Goal: Information Seeking & Learning: Learn about a topic

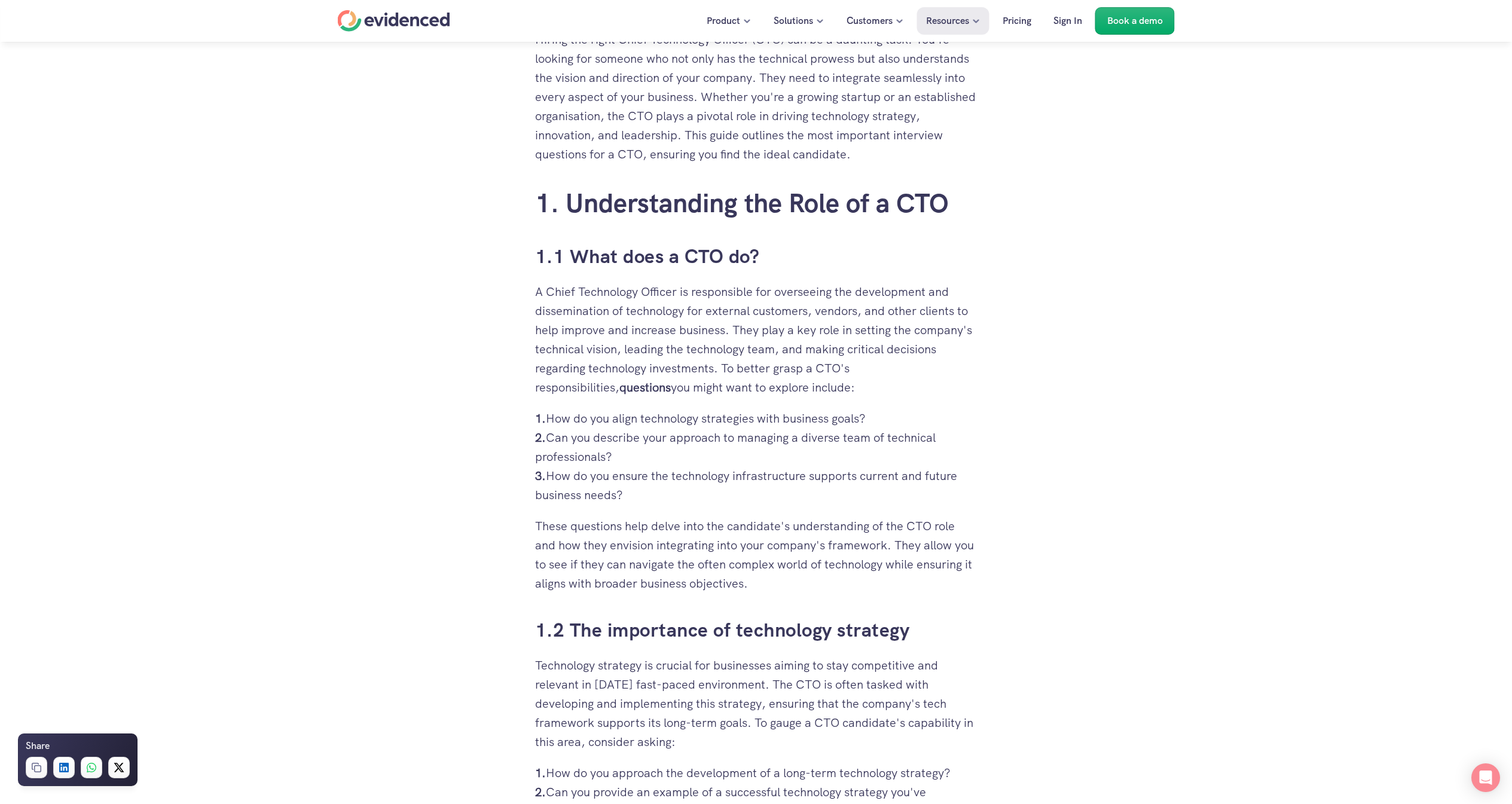
scroll to position [658, 0]
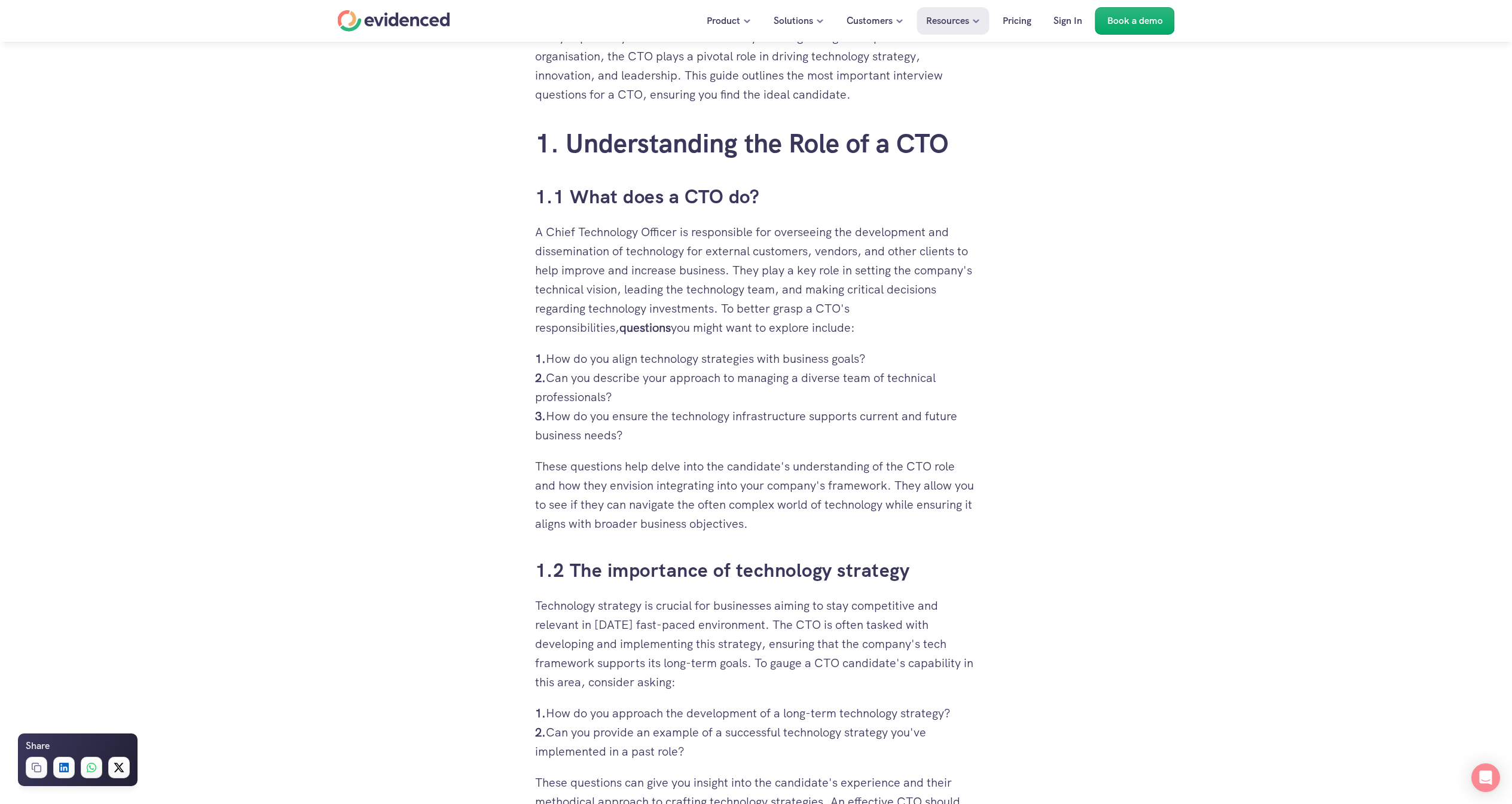
click at [686, 378] on p "1. How do you align technology strategies with business goals? 2. Can you descr…" at bounding box center [757, 396] width 442 height 95
click at [789, 382] on p "1. How do you align technology strategies with business goals? 2. Can you descr…" at bounding box center [757, 396] width 442 height 95
click at [838, 380] on p "1. How do you align technology strategies with business goals? 2. Can you descr…" at bounding box center [757, 396] width 442 height 95
click at [882, 380] on p "1. How do you align technology strategies with business goals? 2. Can you descr…" at bounding box center [757, 396] width 442 height 95
click at [709, 417] on p "1. How do you align technology strategies with business goals? 2. Can you descr…" at bounding box center [757, 396] width 442 height 95
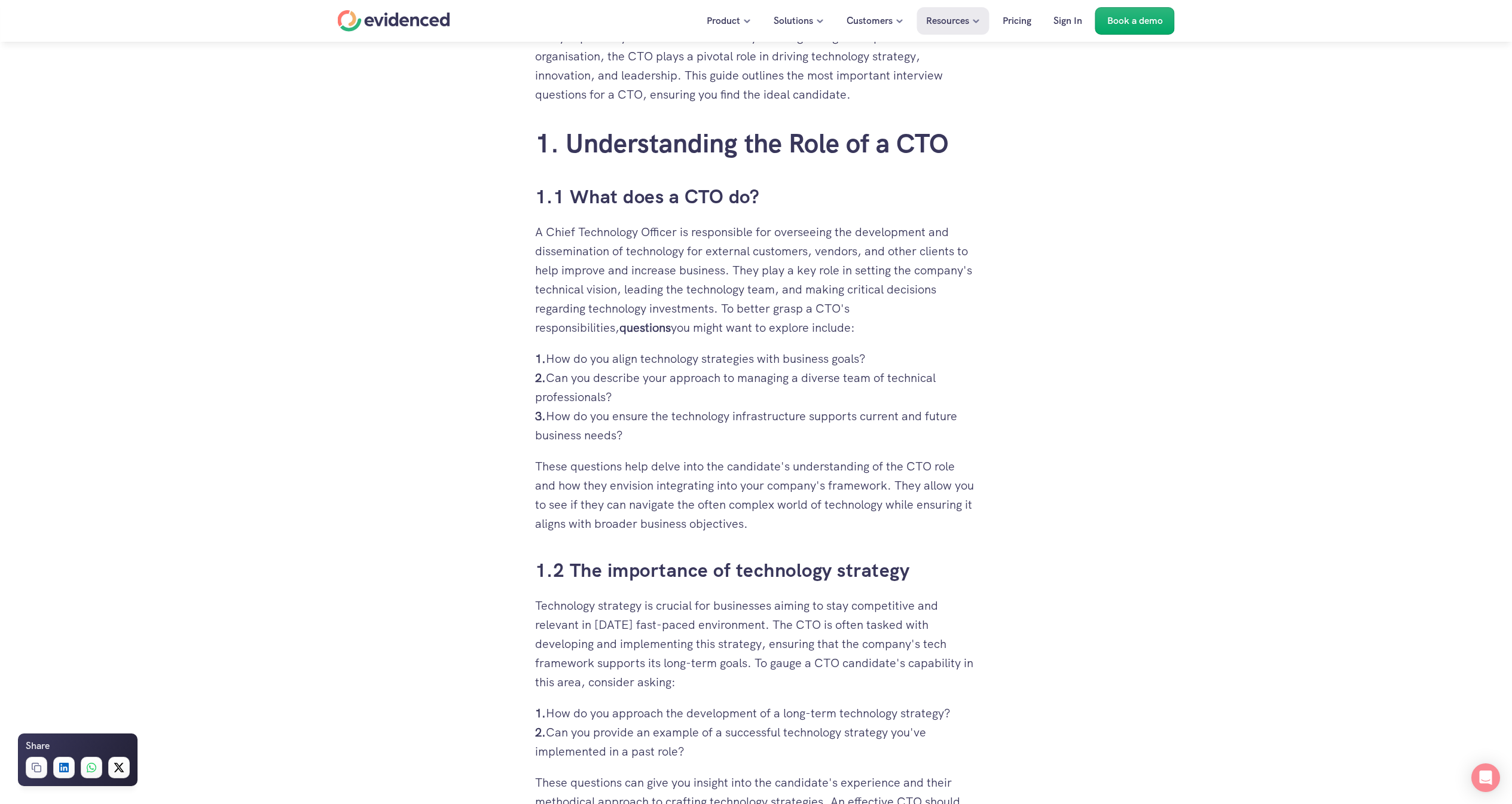
drag, startPoint x: 780, startPoint y: 417, endPoint x: 787, endPoint y: 419, distance: 7.3
click at [781, 419] on p "1. How do you align technology strategies with business goals? 2. Can you descr…" at bounding box center [757, 396] width 442 height 95
click at [847, 416] on p "1. How do you align technology strategies with business goals? 2. Can you descr…" at bounding box center [757, 396] width 442 height 95
click at [889, 419] on p "1. How do you align technology strategies with business goals? 2. Can you descr…" at bounding box center [757, 396] width 442 height 95
click at [628, 421] on p "1. How do you align technology strategies with business goals? 2. Can you descr…" at bounding box center [757, 396] width 442 height 95
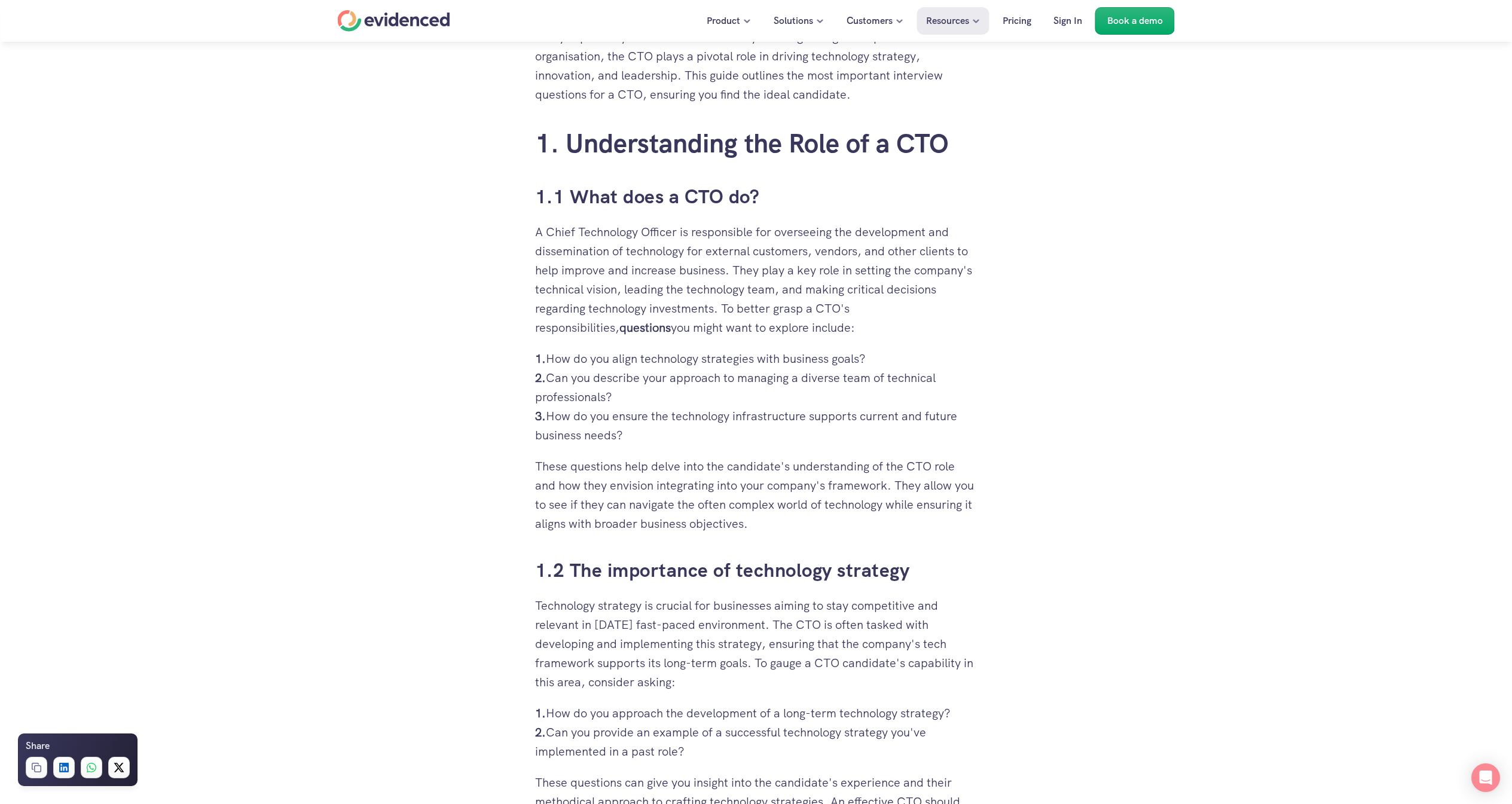
click at [723, 422] on p "1. How do you align technology strategies with business goals? 2. Can you descr…" at bounding box center [757, 396] width 442 height 95
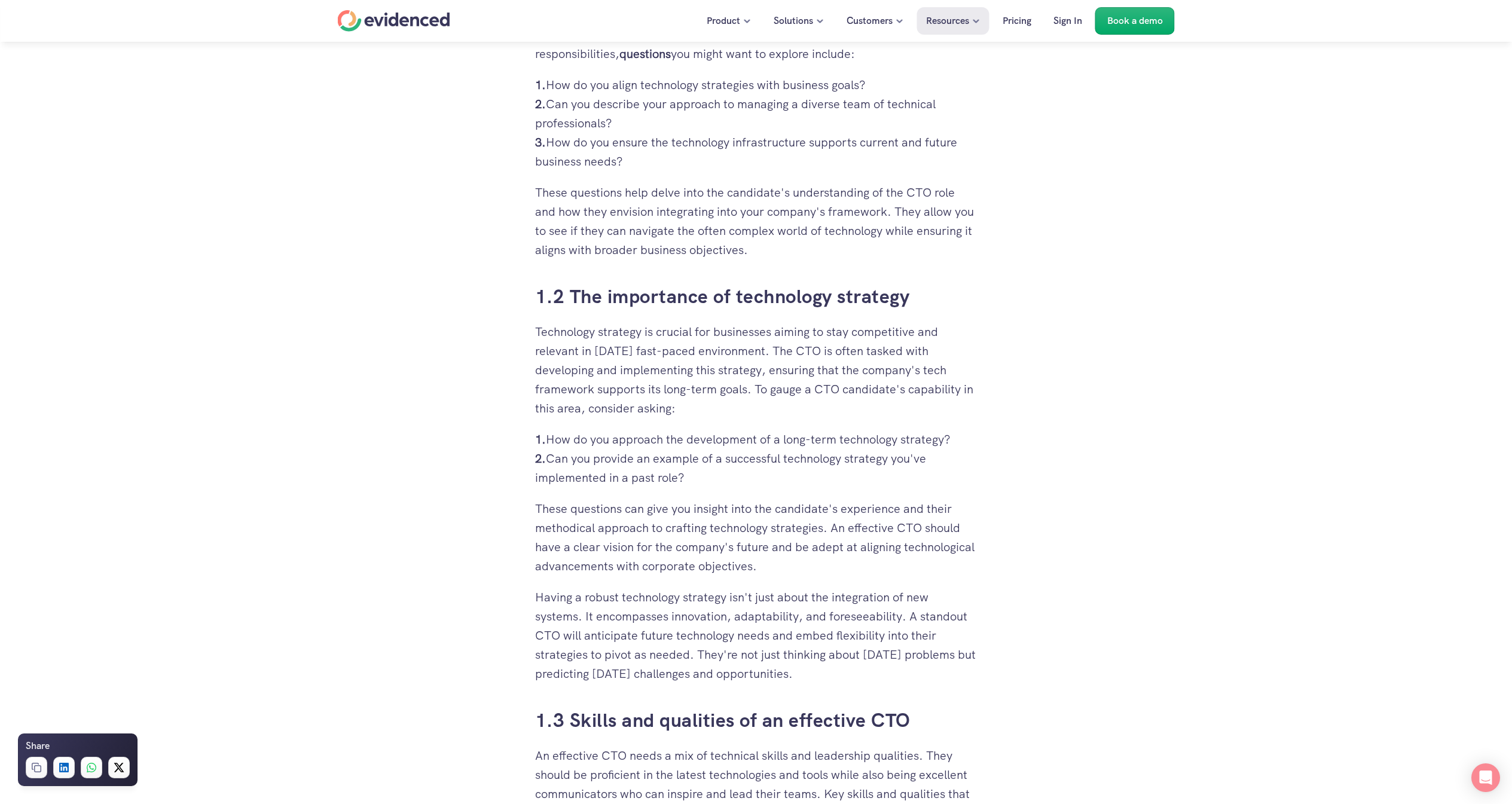
scroll to position [956, 0]
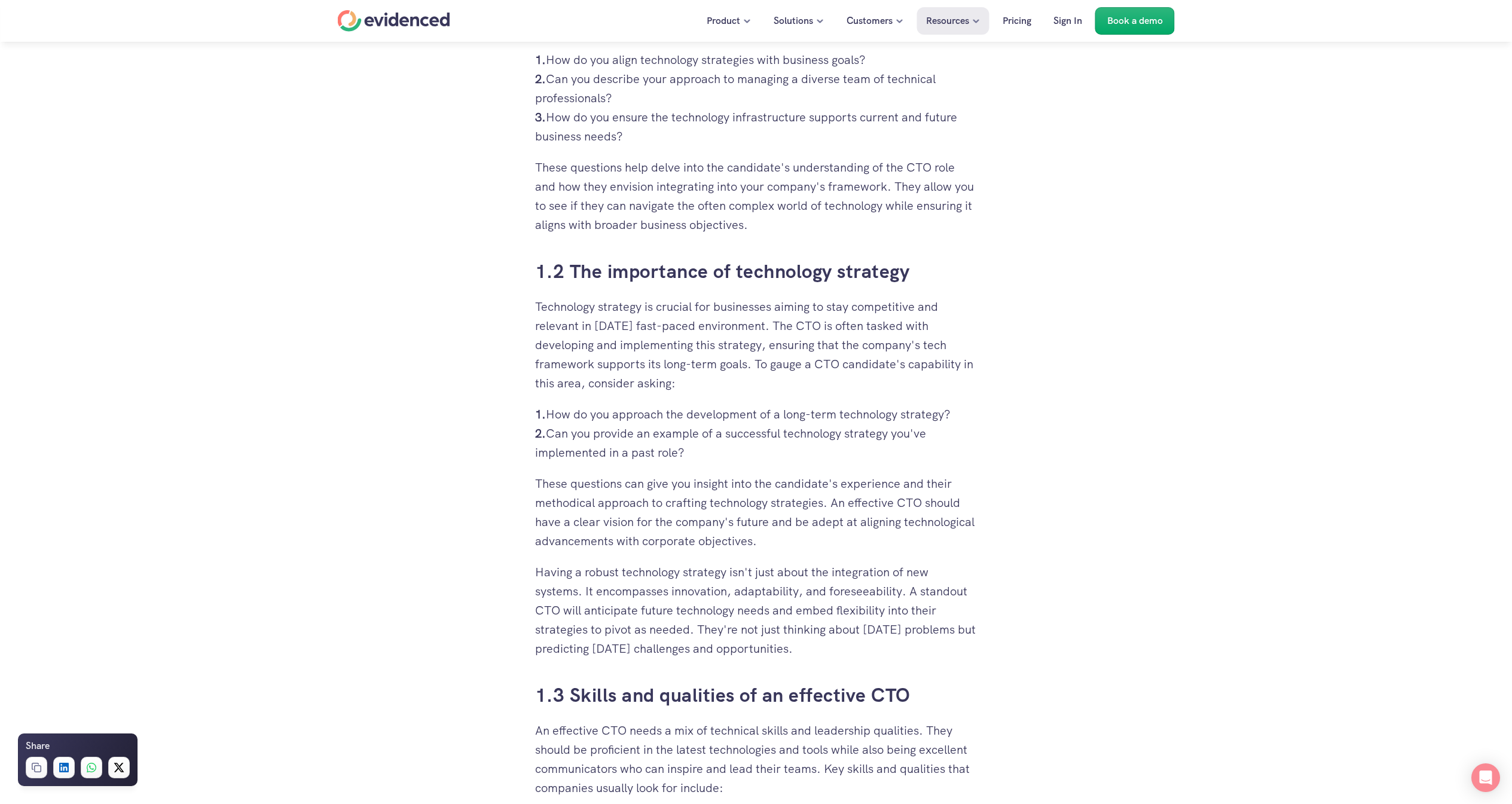
click at [664, 419] on p "1. How do you approach the development of a long-term technology strategy? 2. C…" at bounding box center [757, 433] width 442 height 58
click at [757, 419] on p "1. How do you approach the development of a long-term technology strategy? 2. C…" at bounding box center [757, 433] width 442 height 58
click at [816, 417] on p "1. How do you approach the development of a long-term technology strategy? 2. C…" at bounding box center [757, 433] width 442 height 58
click at [892, 413] on p "1. How do you approach the development of a long-term technology strategy? 2. C…" at bounding box center [757, 433] width 442 height 58
click at [679, 433] on p "1. How do you approach the development of a long-term technology strategy? 2. C…" at bounding box center [757, 433] width 442 height 58
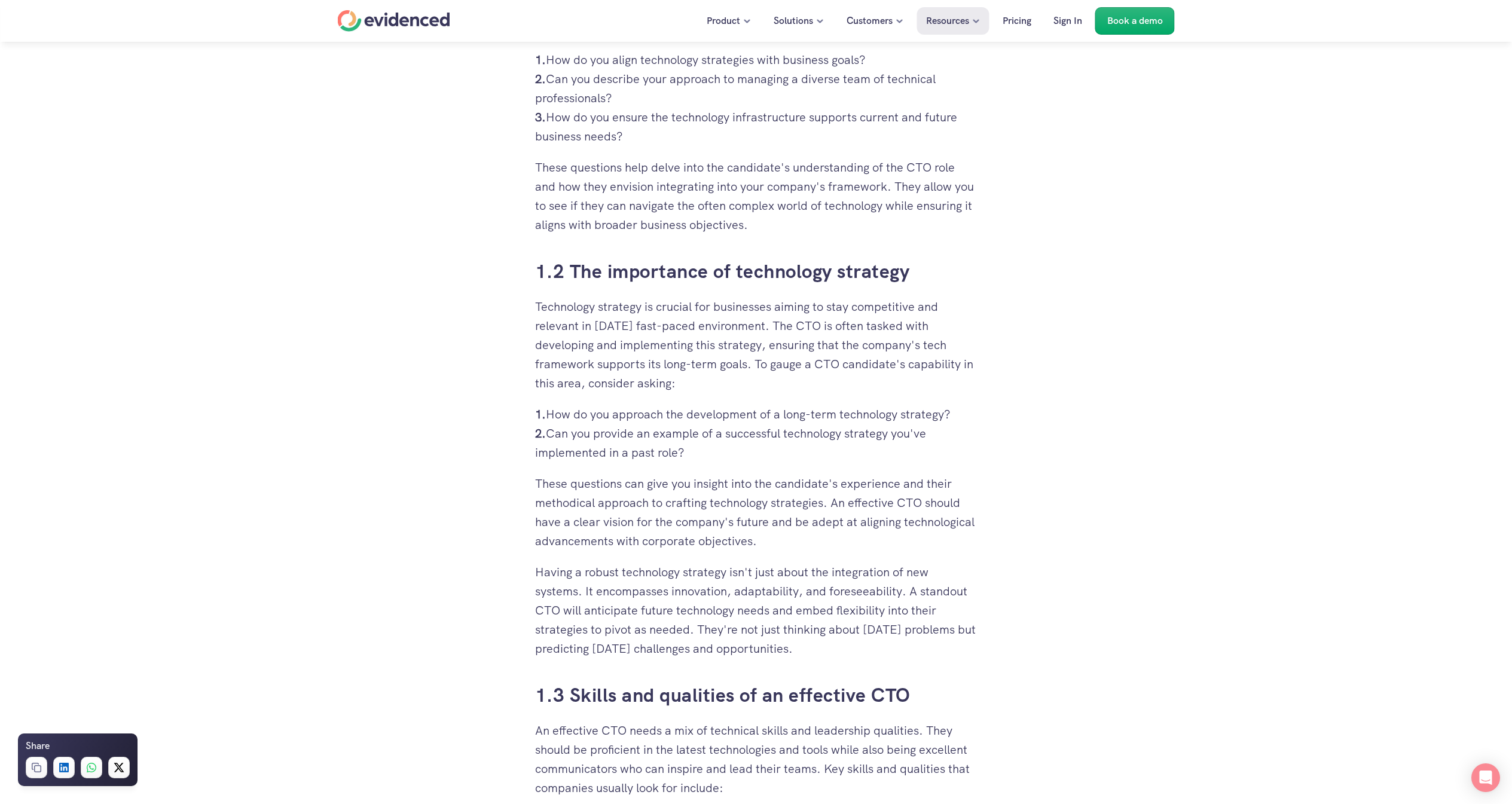
click at [751, 429] on p "1. How do you approach the development of a long-term technology strategy? 2. C…" at bounding box center [757, 433] width 442 height 58
click at [826, 428] on p "1. How do you approach the development of a long-term technology strategy? 2. C…" at bounding box center [757, 433] width 442 height 58
click at [885, 425] on p "1. How do you approach the development of a long-term technology strategy? 2. C…" at bounding box center [757, 433] width 442 height 58
click at [657, 428] on p "1. How do you approach the development of a long-term technology strategy? 2. C…" at bounding box center [757, 433] width 442 height 58
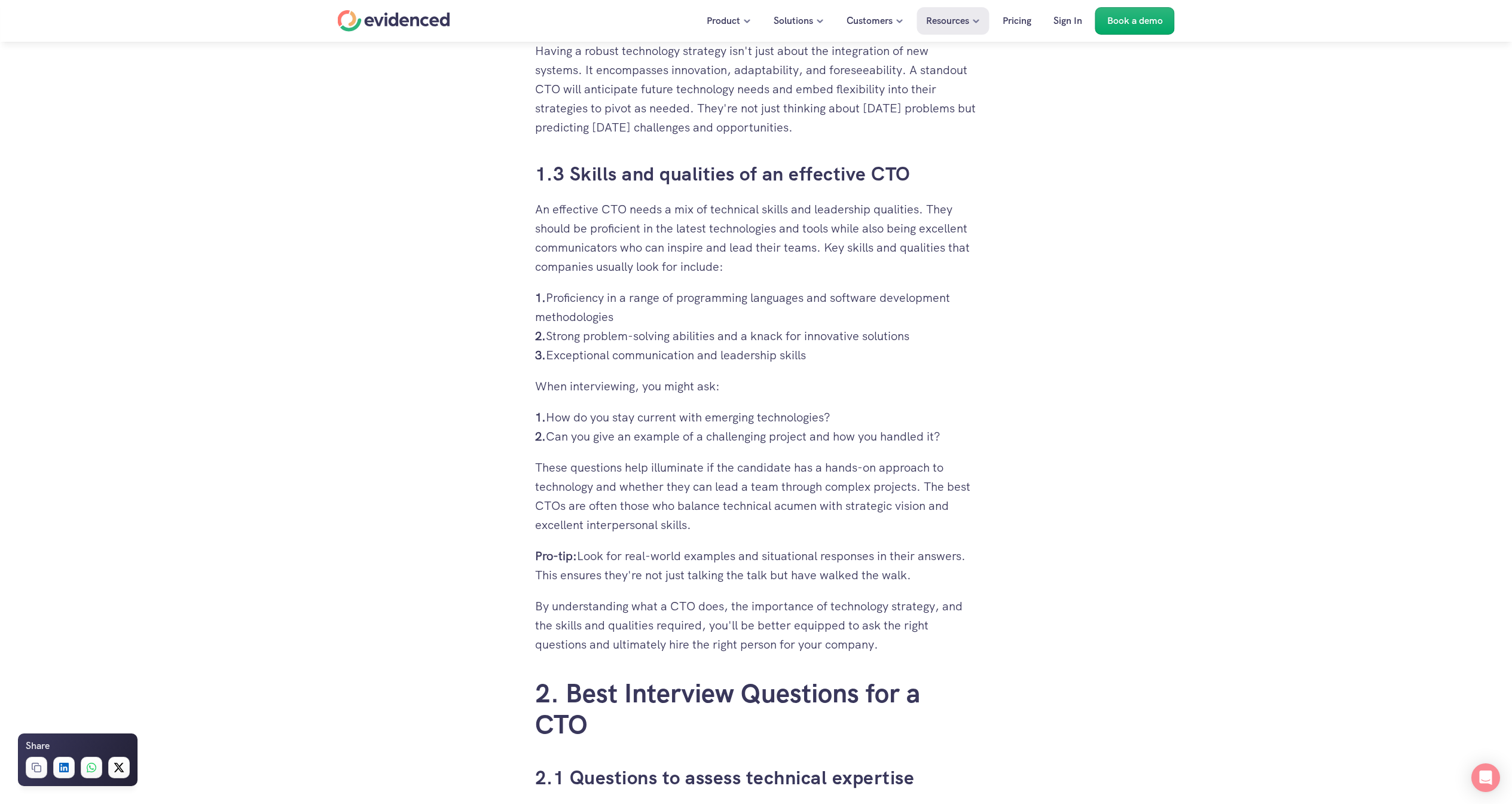
scroll to position [1495, 0]
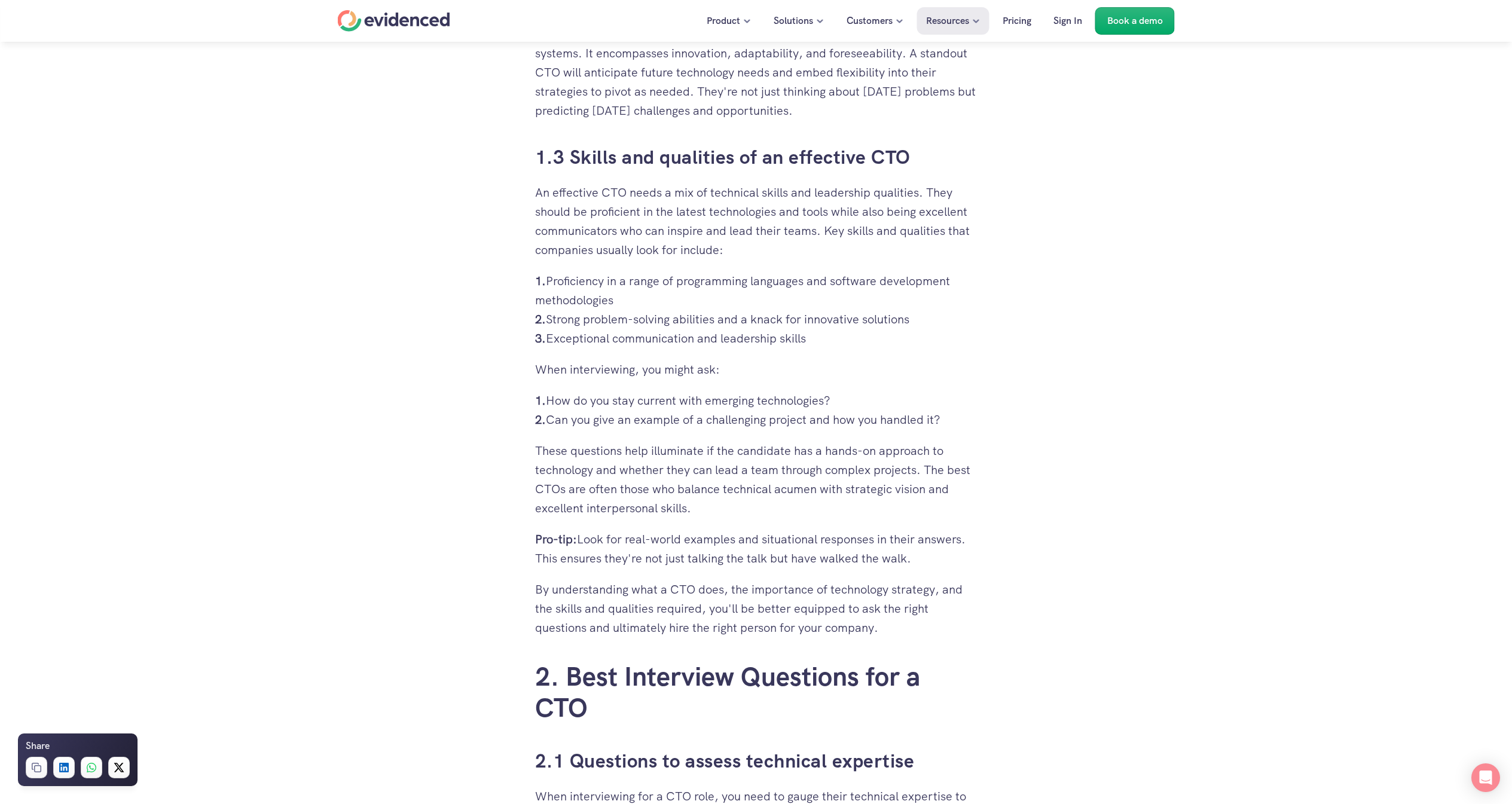
click at [727, 283] on p "1. Proficiency in a range of programming languages and software development met…" at bounding box center [757, 309] width 442 height 76
click at [794, 281] on p "1. Proficiency in a range of programming languages and software development met…" at bounding box center [757, 309] width 442 height 76
click at [859, 284] on p "1. Proficiency in a range of programming languages and software development met…" at bounding box center [757, 309] width 442 height 76
click at [672, 315] on p "1. Proficiency in a range of programming languages and software development met…" at bounding box center [757, 309] width 442 height 76
click at [715, 319] on p "1. Proficiency in a range of programming languages and software development met…" at bounding box center [757, 309] width 442 height 76
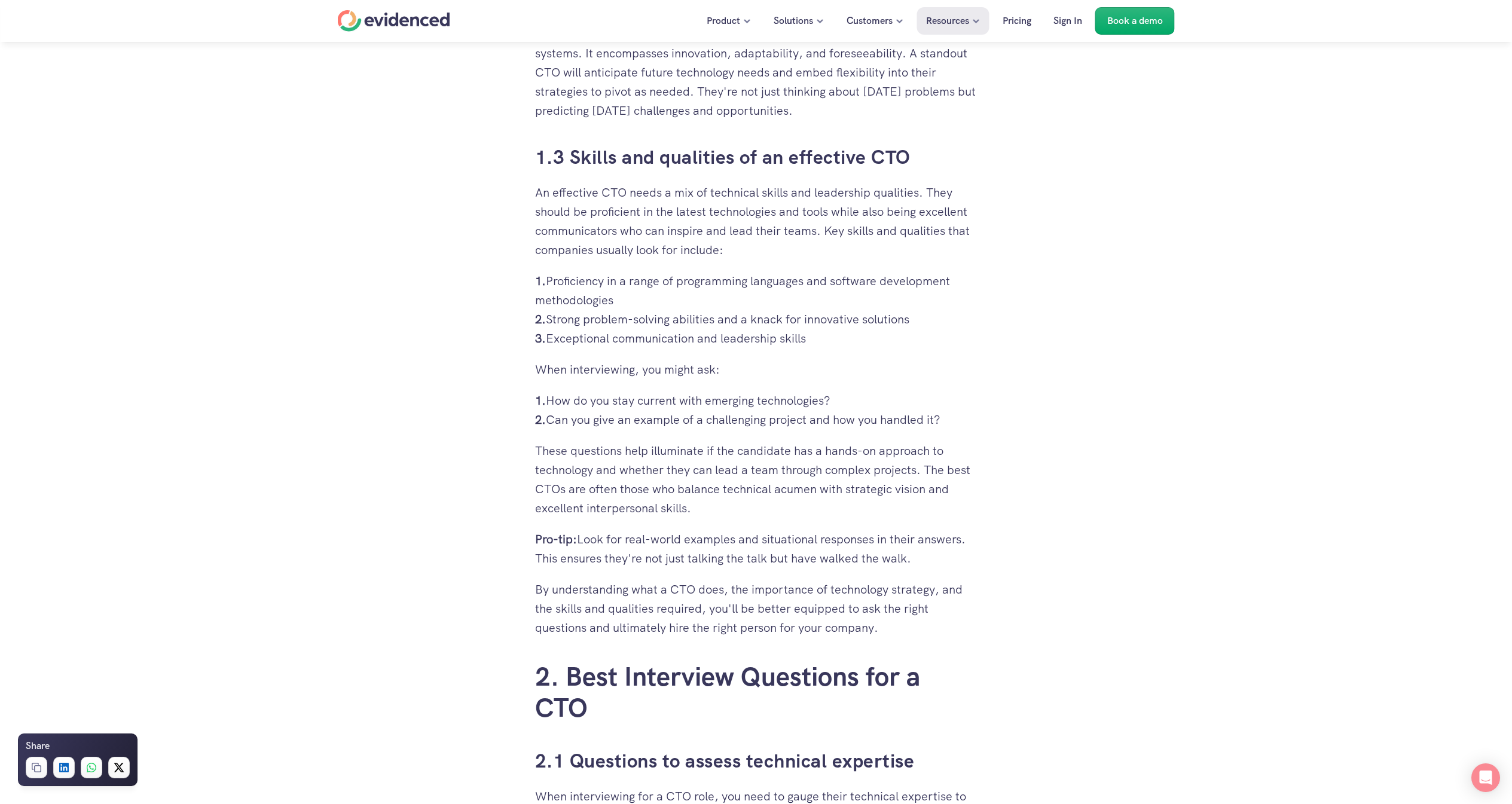
click at [757, 320] on p "1. Proficiency in a range of programming languages and software development met…" at bounding box center [757, 309] width 442 height 76
click at [751, 337] on p "1. Proficiency in a range of programming languages and software development met…" at bounding box center [757, 309] width 442 height 76
click at [746, 323] on p "1. Proficiency in a range of programming languages and software development met…" at bounding box center [757, 309] width 442 height 76
drag, startPoint x: 669, startPoint y: 317, endPoint x: 701, endPoint y: 315, distance: 32.1
click at [669, 317] on p "1. Proficiency in a range of programming languages and software development met…" at bounding box center [757, 309] width 442 height 76
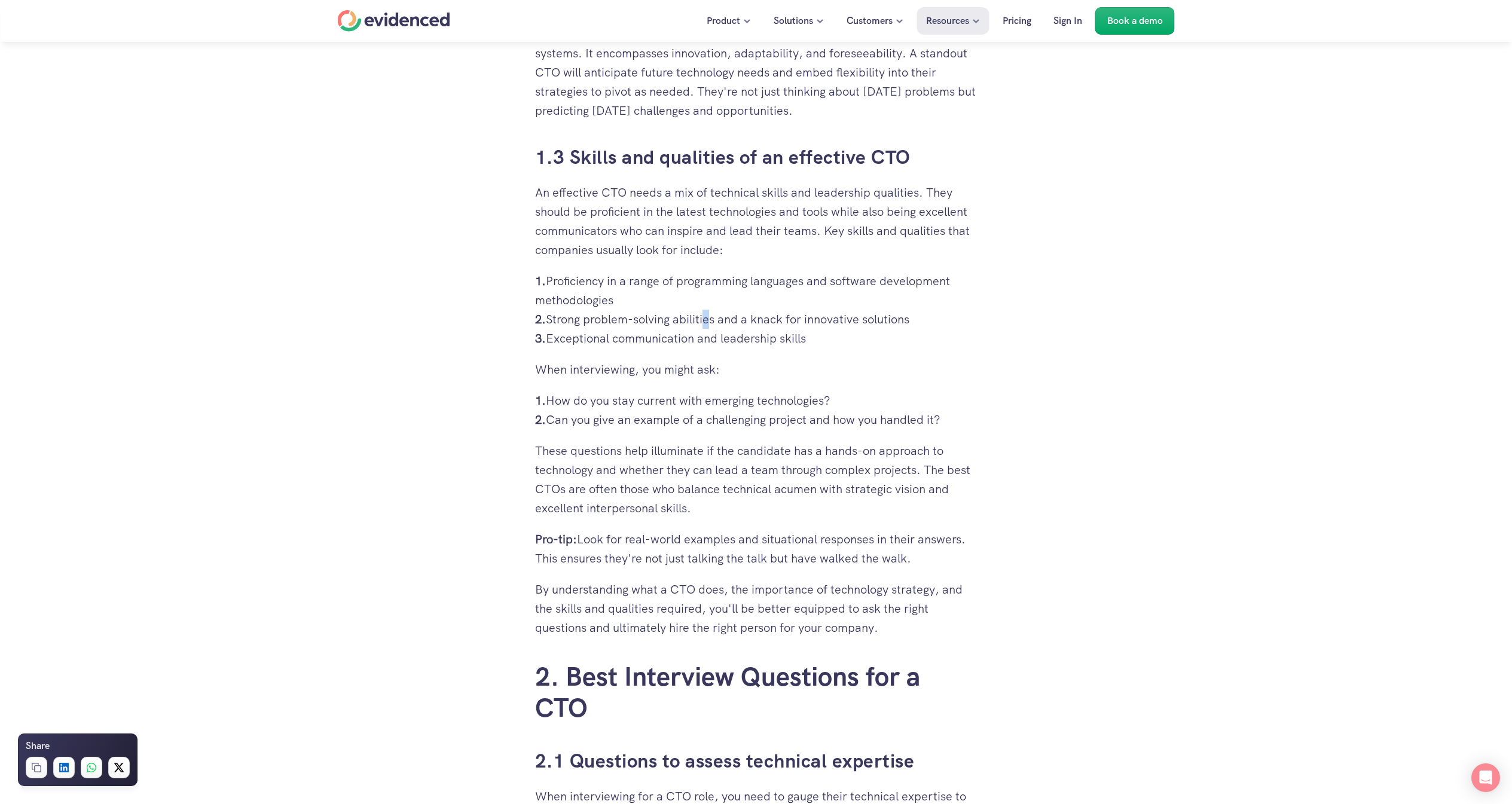
click at [706, 320] on p "1. Proficiency in a range of programming languages and software development met…" at bounding box center [757, 309] width 442 height 76
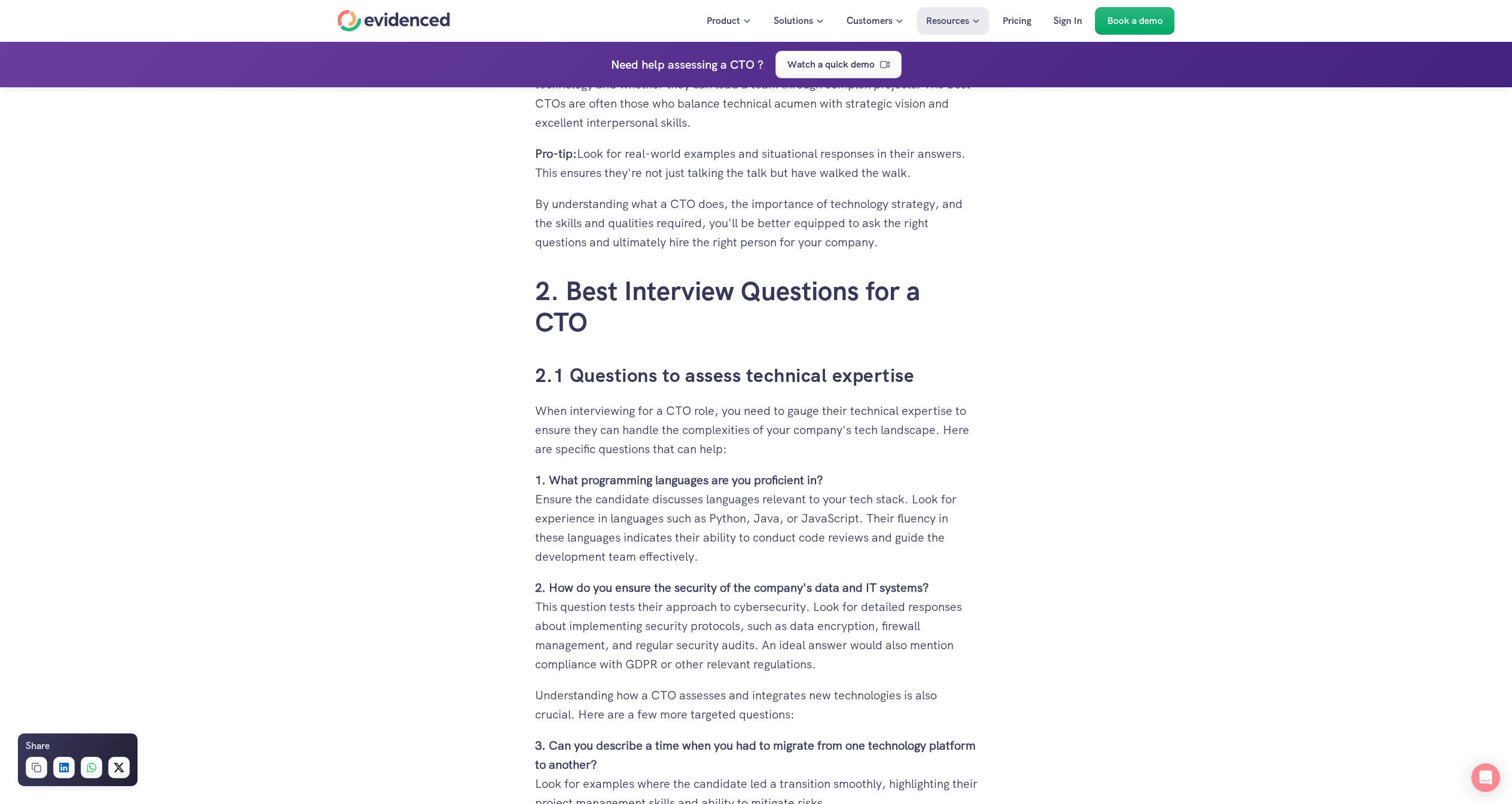
scroll to position [2092, 0]
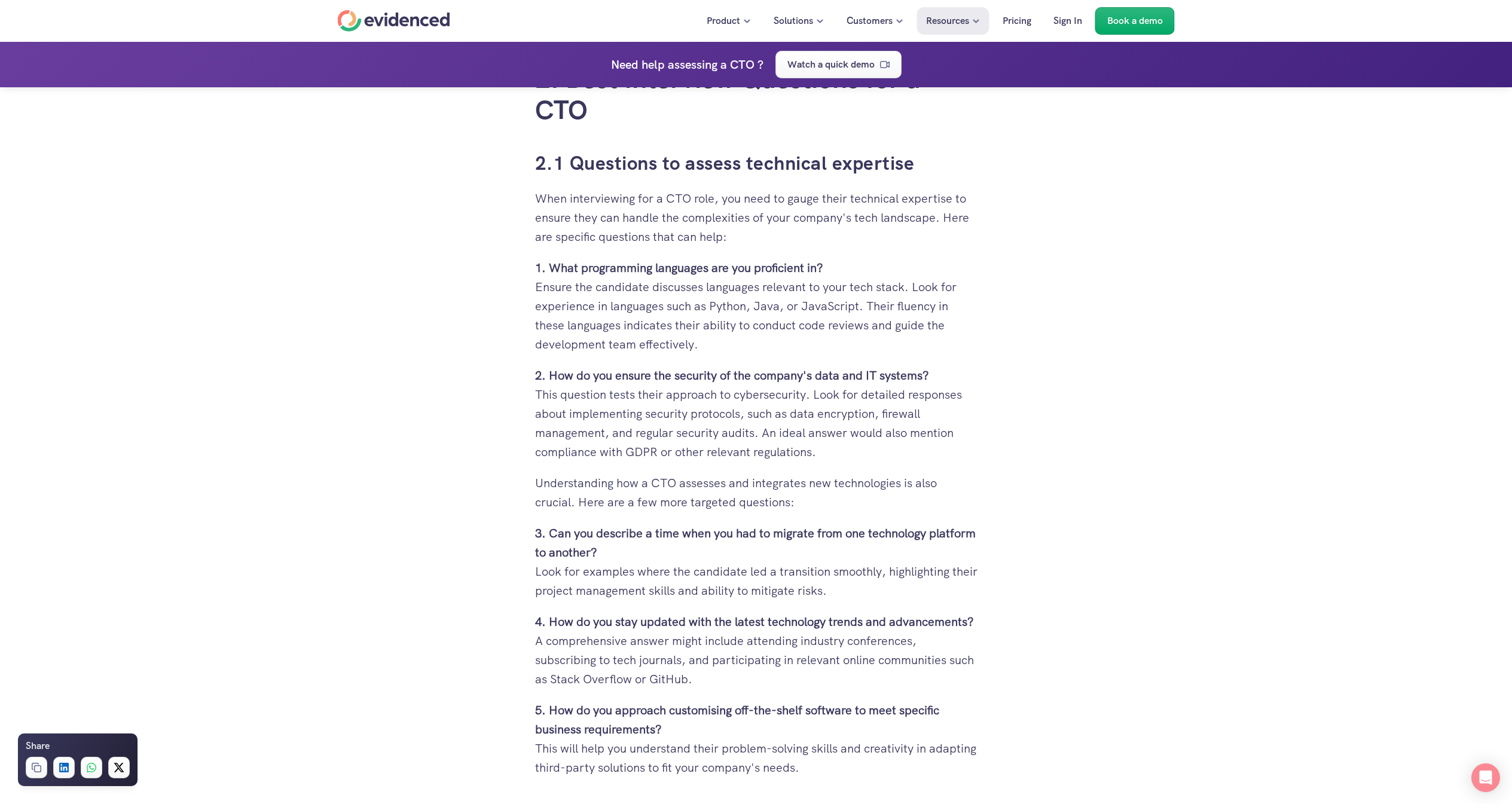
click at [665, 384] on p "2. How do you ensure the security of the company's data and IT systems? This qu…" at bounding box center [757, 413] width 442 height 95
click at [713, 387] on p "2. How do you ensure the security of the company's data and IT systems? This qu…" at bounding box center [757, 413] width 442 height 95
click at [717, 473] on p "Understanding how a CTO assesses and integrates new technologies is also crucia…" at bounding box center [757, 493] width 442 height 38
click at [715, 391] on p "2. How do you ensure the security of the company's data and IT systems? This qu…" at bounding box center [757, 413] width 442 height 95
click at [604, 385] on p "2. How do you ensure the security of the company's data and IT systems? This qu…" at bounding box center [757, 413] width 442 height 95
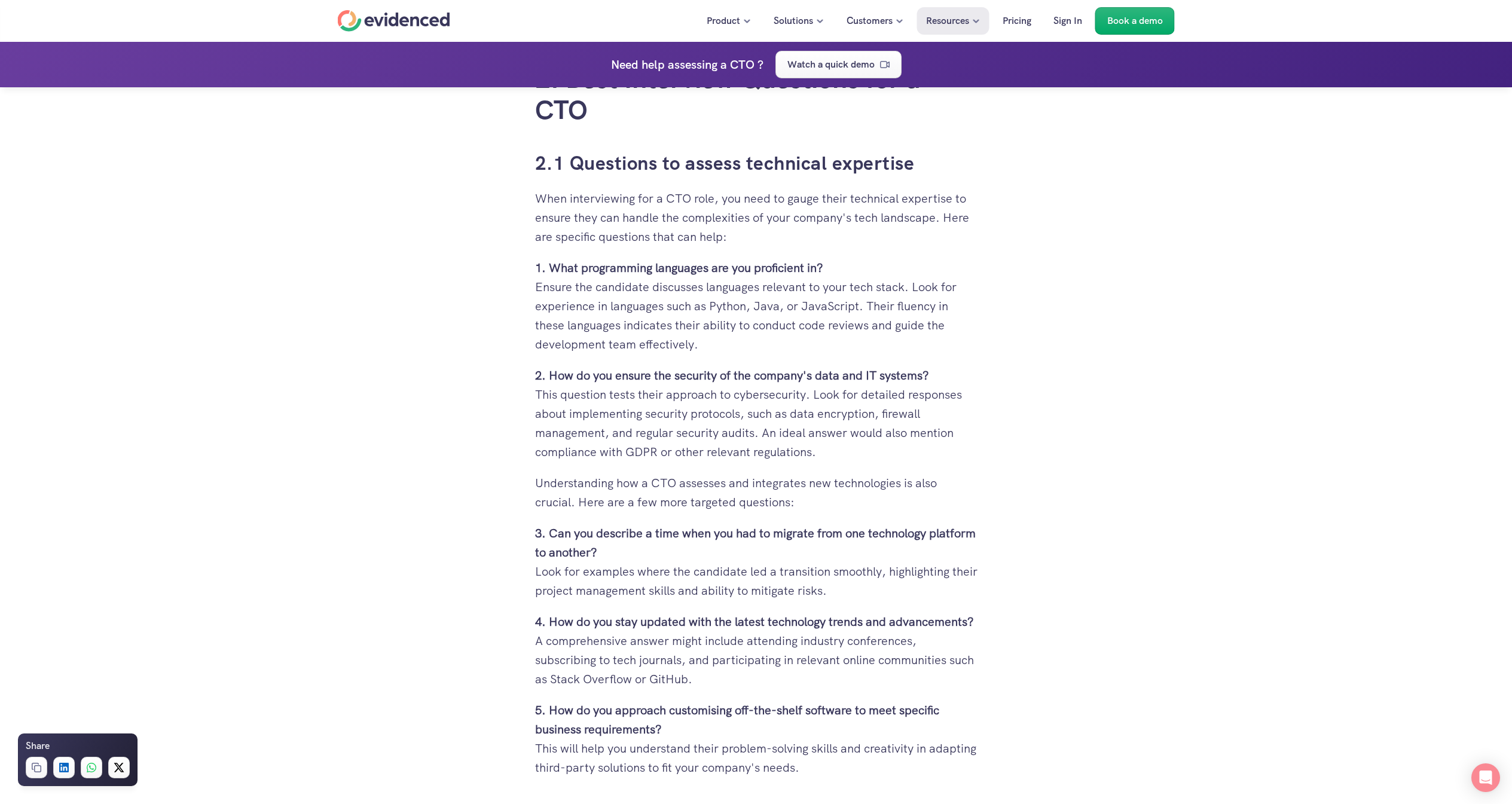
click at [679, 388] on p "2. How do you ensure the security of the company's data and IT systems? This qu…" at bounding box center [757, 413] width 442 height 95
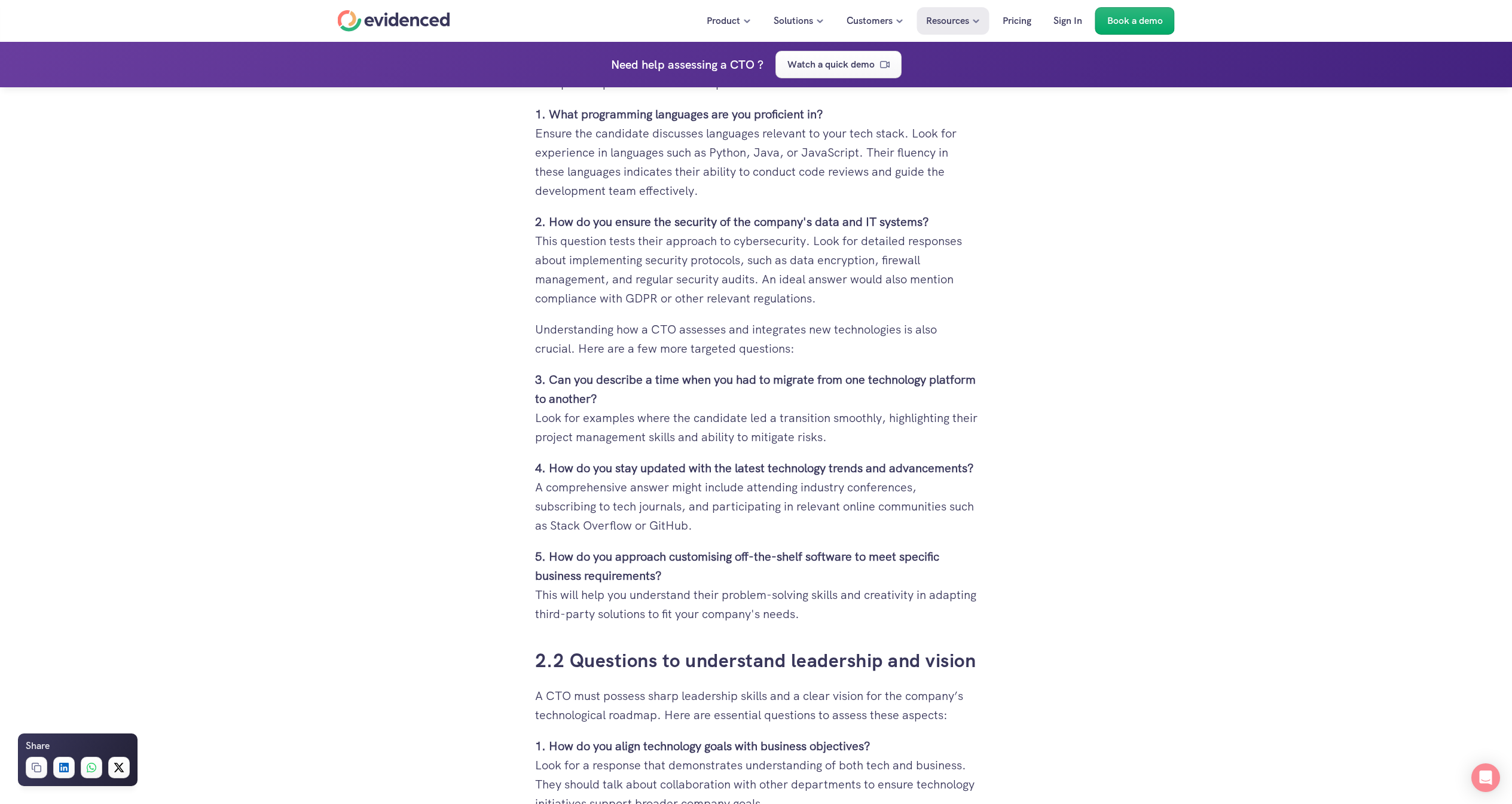
scroll to position [2272, 0]
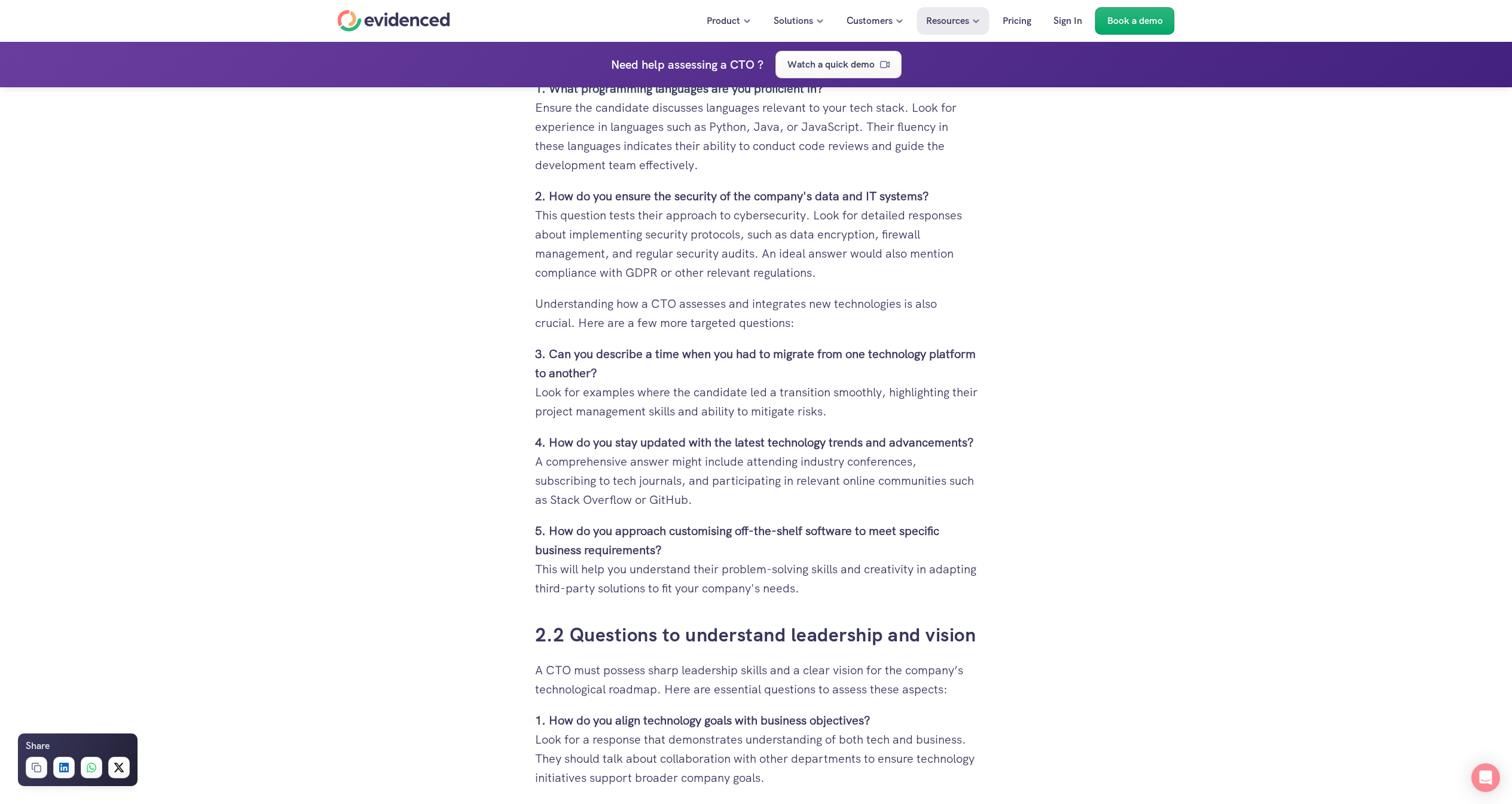
click at [735, 447] on p "4. How do you stay updated with the latest technology trends and advancements? …" at bounding box center [757, 470] width 442 height 76
click at [817, 448] on p "4. How do you stay updated with the latest technology trends and advancements? …" at bounding box center [757, 470] width 442 height 76
click at [863, 451] on p "4. How do you stay updated with the latest technology trends and advancements? …" at bounding box center [757, 470] width 442 height 76
click at [655, 450] on p "4. How do you stay updated with the latest technology trends and advancements? …" at bounding box center [757, 470] width 442 height 76
click at [698, 439] on p "4. How do you stay updated with the latest technology trends and advancements? …" at bounding box center [757, 470] width 442 height 76
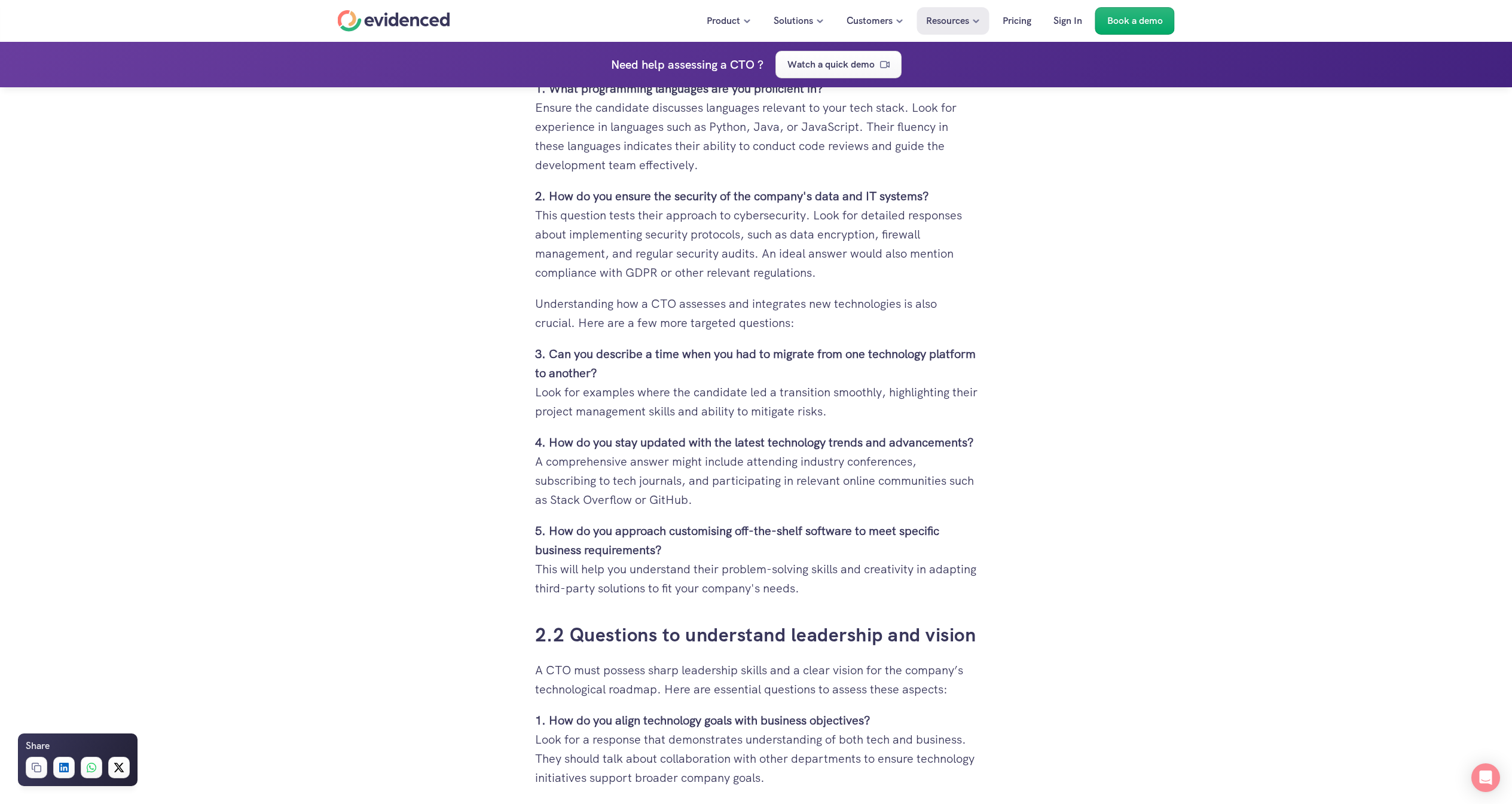
drag, startPoint x: 677, startPoint y: 371, endPoint x: 680, endPoint y: 377, distance: 6.7
click at [679, 376] on p "3. Can you describe a time when you had to migrate from one technology platform…" at bounding box center [757, 382] width 442 height 76
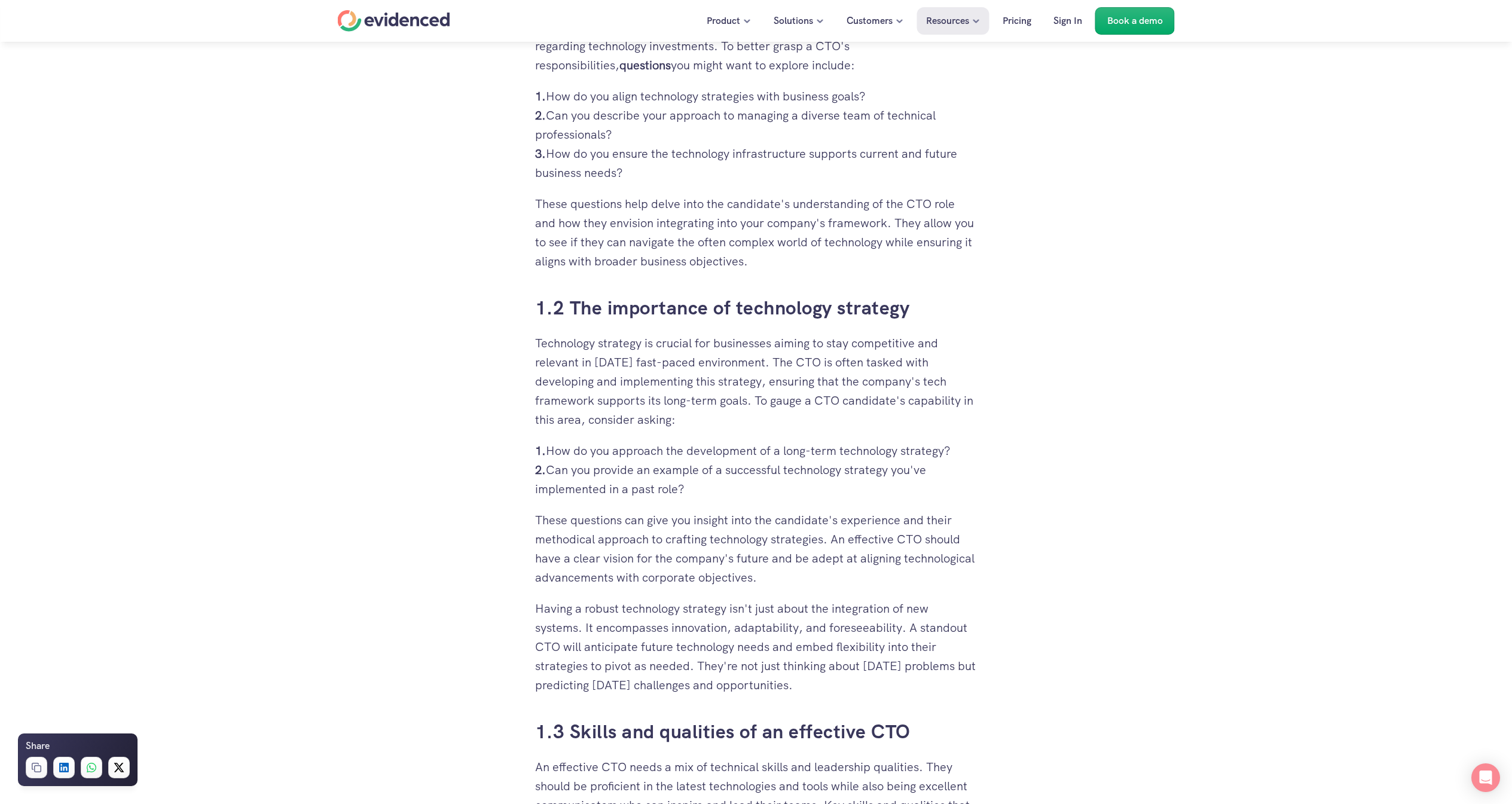
scroll to position [897, 0]
